Goal: Task Accomplishment & Management: Complete application form

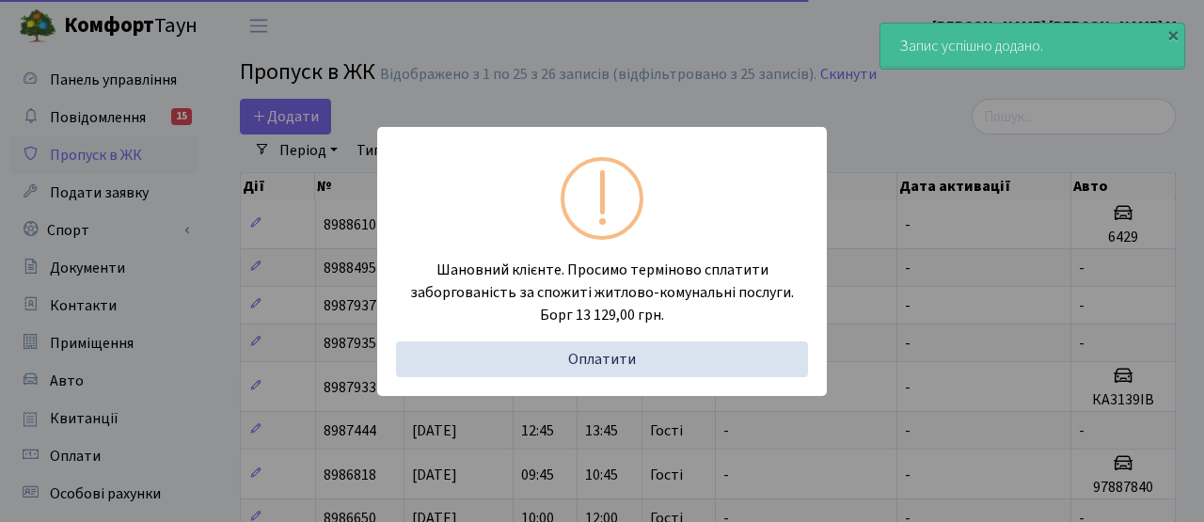
select select "25"
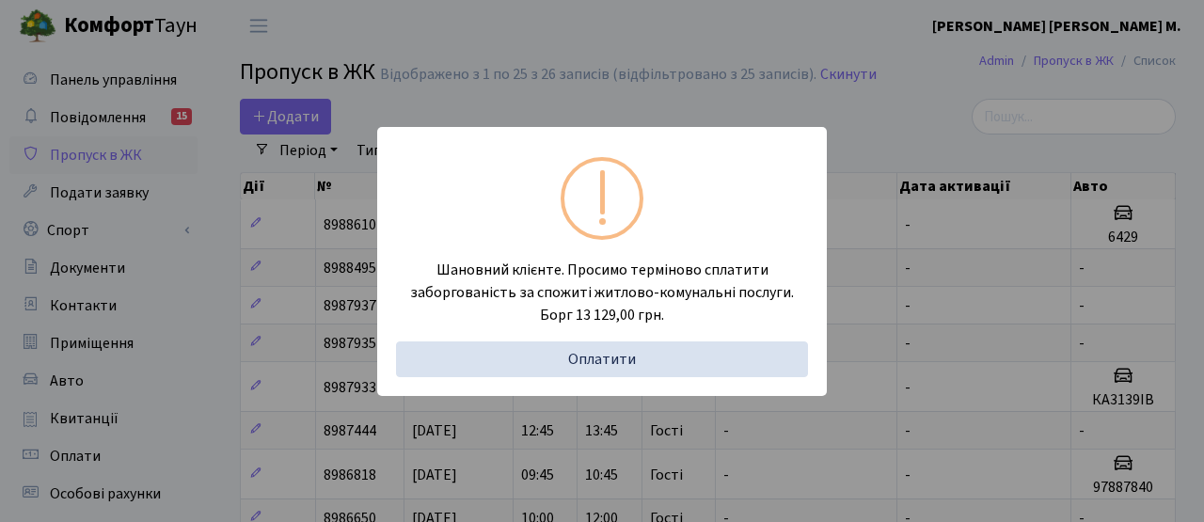
click at [766, 106] on div "Шановний клієнте. Просимо терміново сплатити заборгованість за спожиті житлово-…" at bounding box center [602, 261] width 1204 height 522
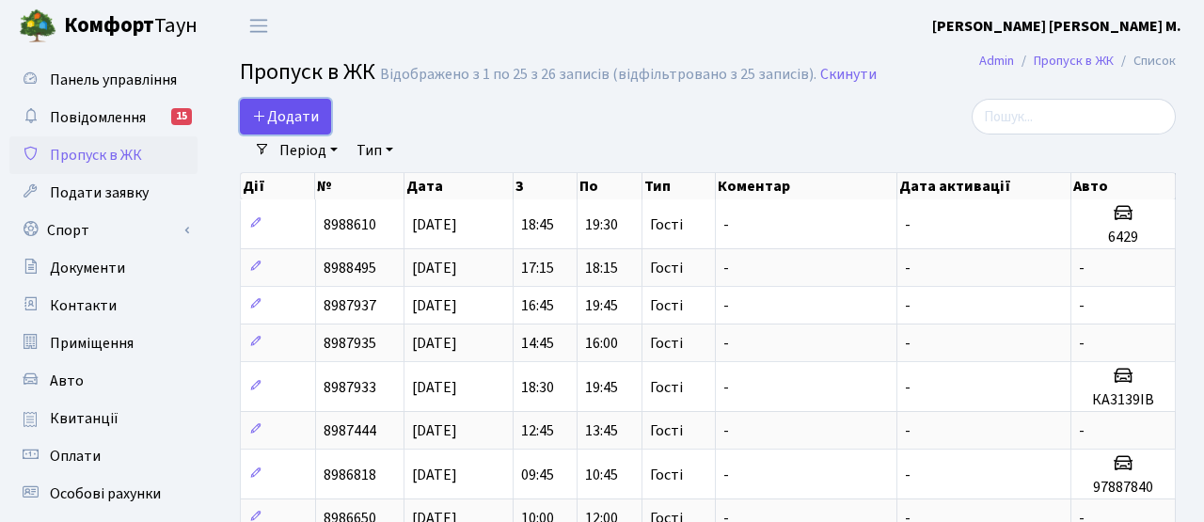
click at [291, 122] on span "Додати" at bounding box center [285, 116] width 67 height 21
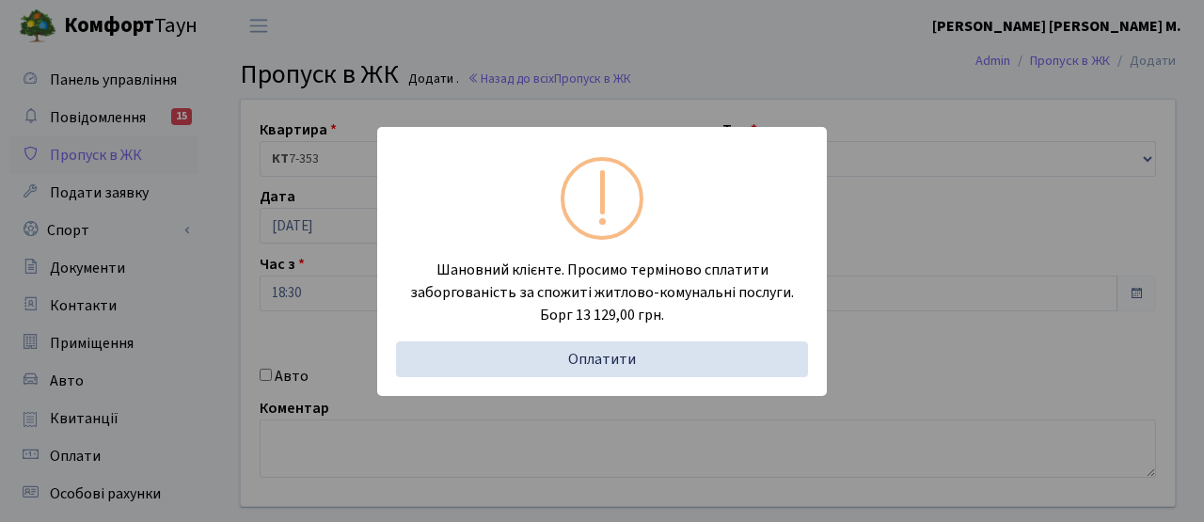
click at [622, 58] on div "Шановний клієнте. Просимо терміново сплатити заборгованість за спожиті житлово-…" at bounding box center [602, 261] width 1204 height 522
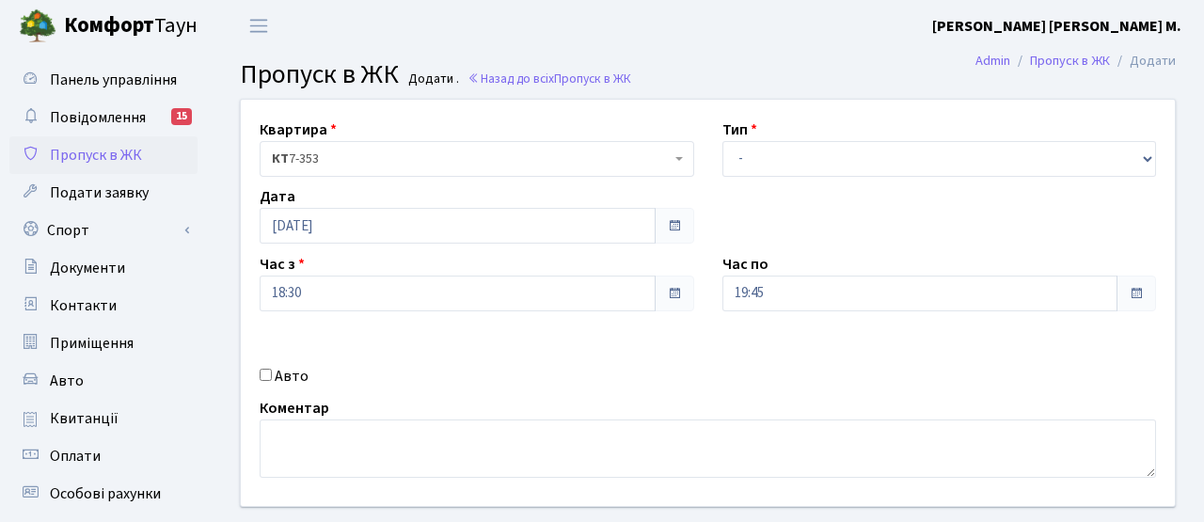
click at [266, 376] on input "Авто" at bounding box center [266, 375] width 12 height 12
checkbox input "true"
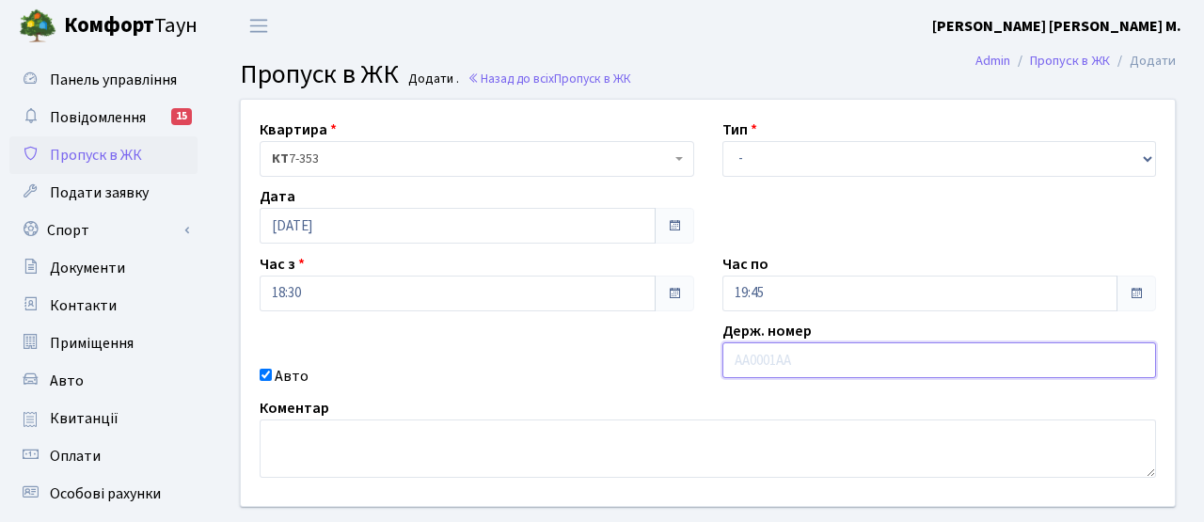
paste input "KA1309IE"
type input "KA1309IE"
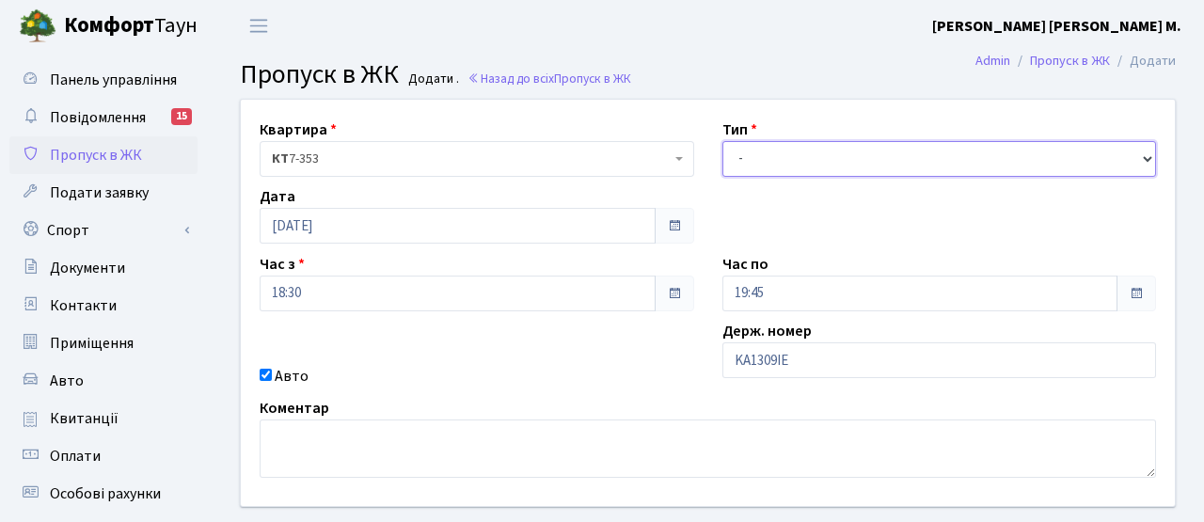
click at [763, 153] on select "- Доставка Таксі Гості Сервіс" at bounding box center [939, 159] width 435 height 36
select select "2"
click at [722, 141] on select "- Доставка Таксі Гості Сервіс" at bounding box center [939, 159] width 435 height 36
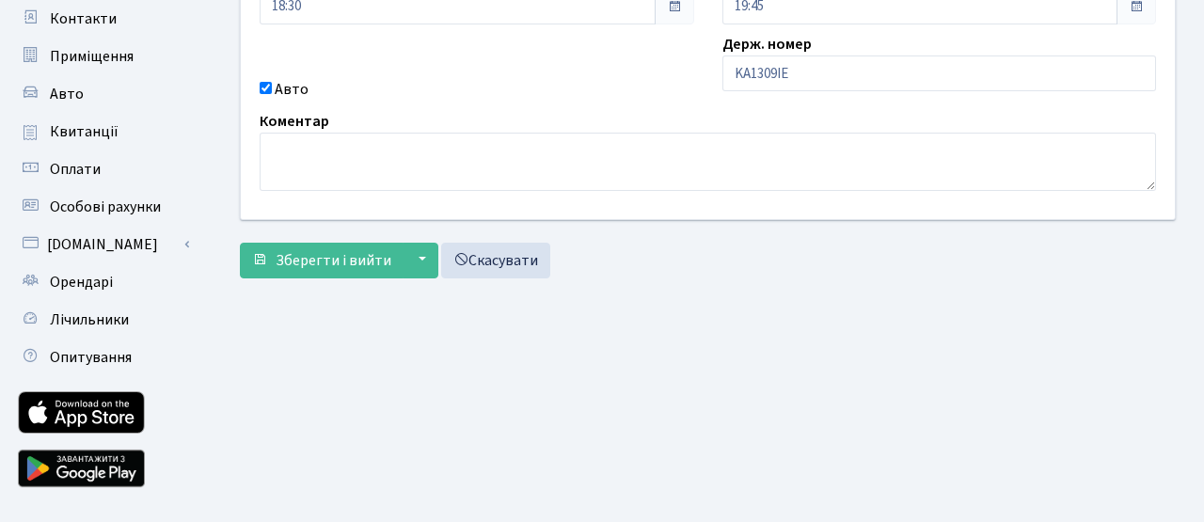
scroll to position [324, 0]
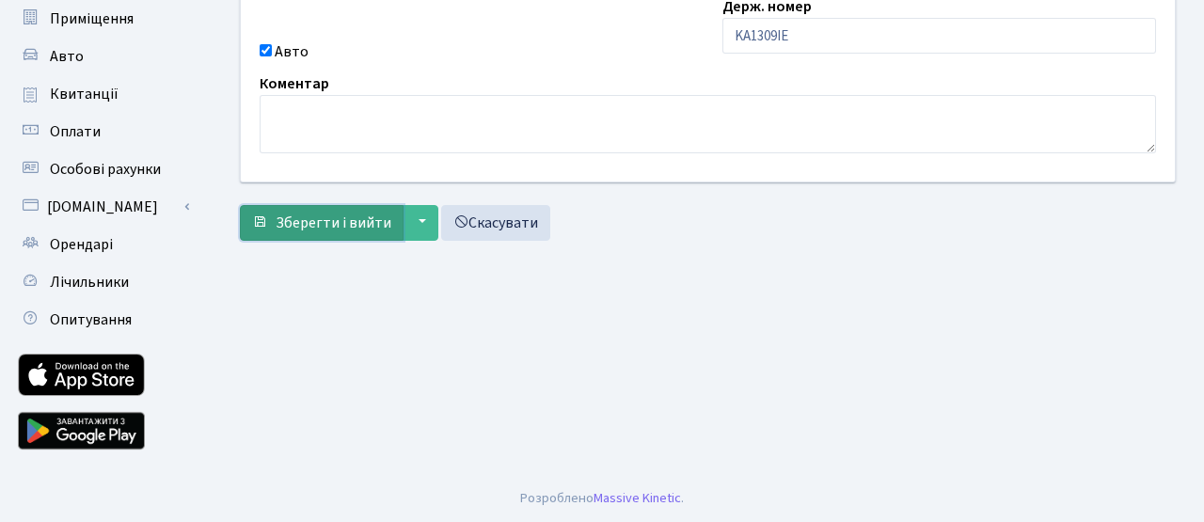
click at [339, 226] on span "Зберегти і вийти" at bounding box center [334, 223] width 116 height 21
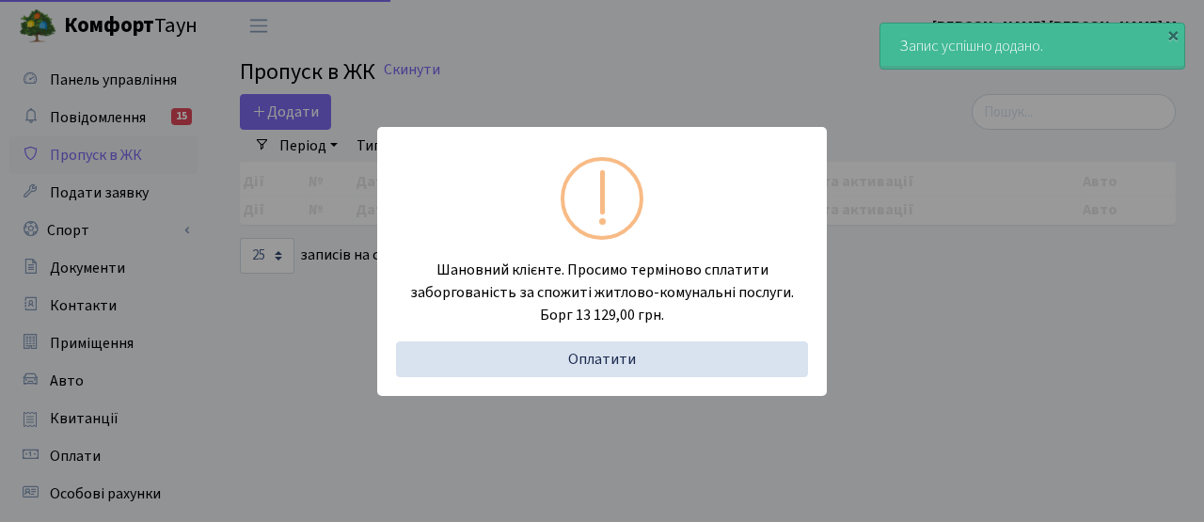
select select "25"
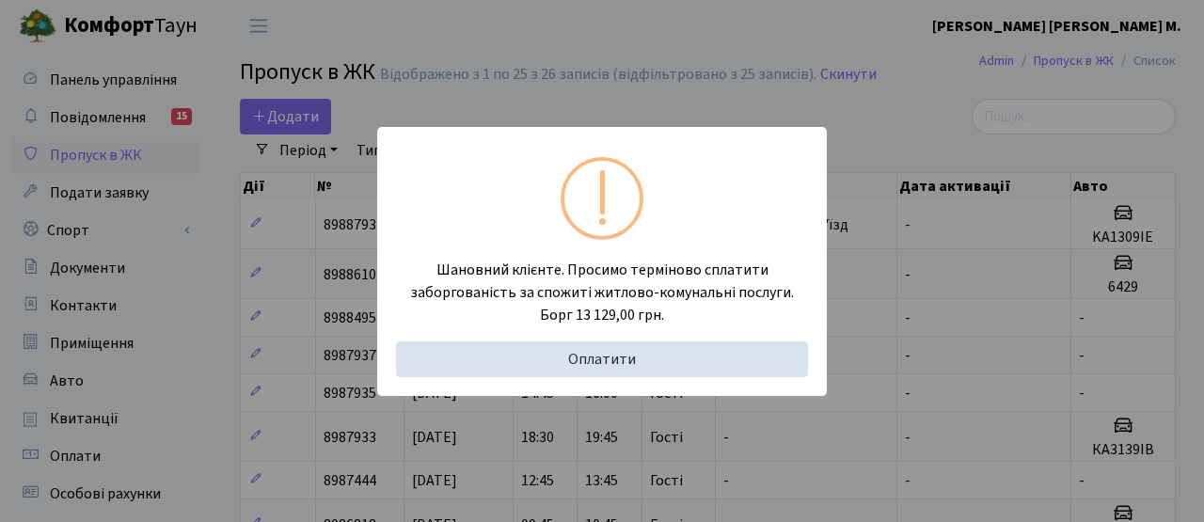
click at [508, 92] on div "Шановний клієнте. Просимо терміново сплатити заборгованість за спожиті житлово-…" at bounding box center [602, 261] width 1204 height 522
